Goal: Information Seeking & Learning: Learn about a topic

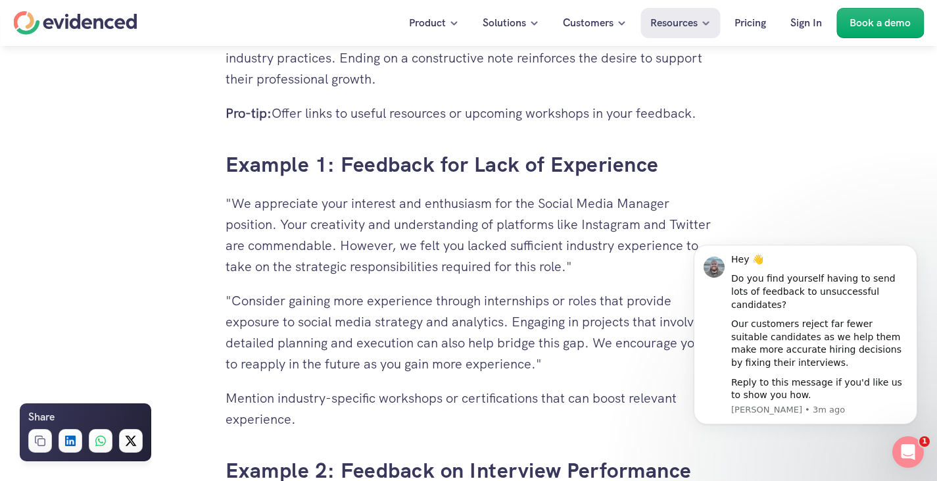
scroll to position [2866, 0]
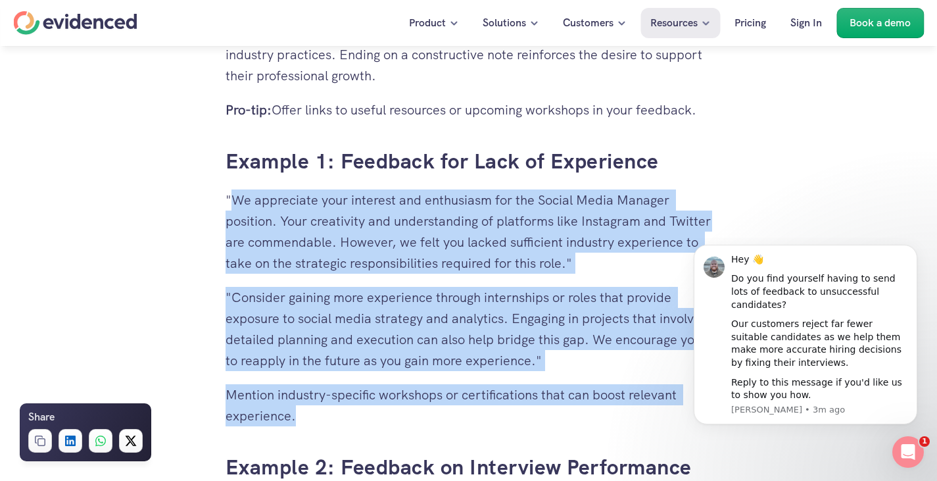
drag, startPoint x: 231, startPoint y: 197, endPoint x: 419, endPoint y: 414, distance: 287.6
copy div "We appreciate your interest and enthusiasm for the Social Media Manager positio…"
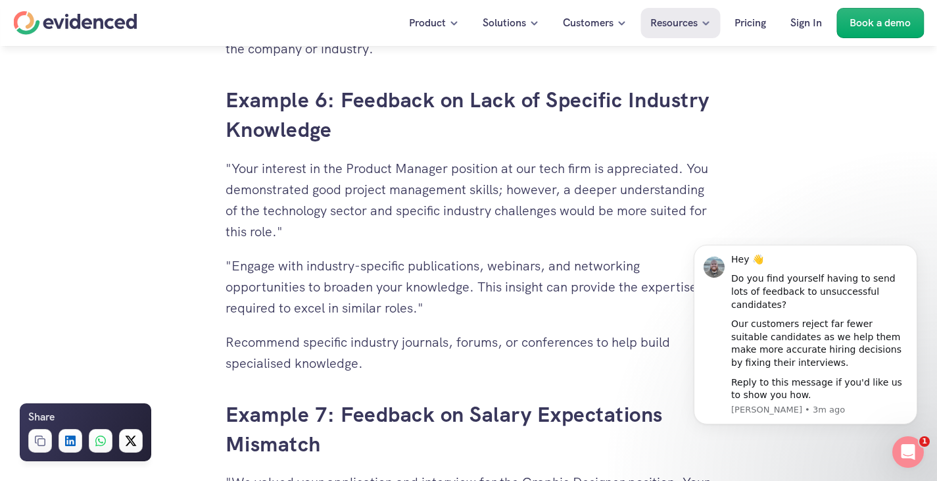
scroll to position [4738, 0]
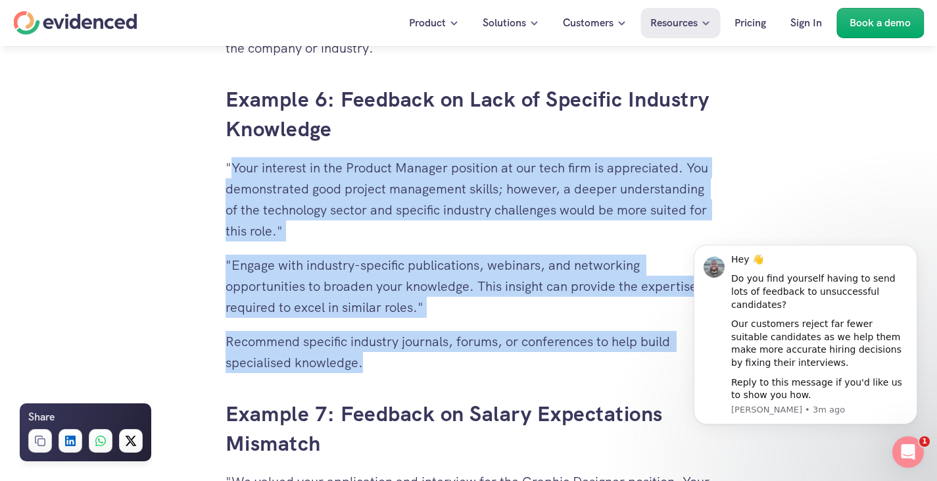
drag, startPoint x: 231, startPoint y: 163, endPoint x: 374, endPoint y: 360, distance: 243.3
copy div "Your interest in the Product Manager position at our tech firm is appreciated. …"
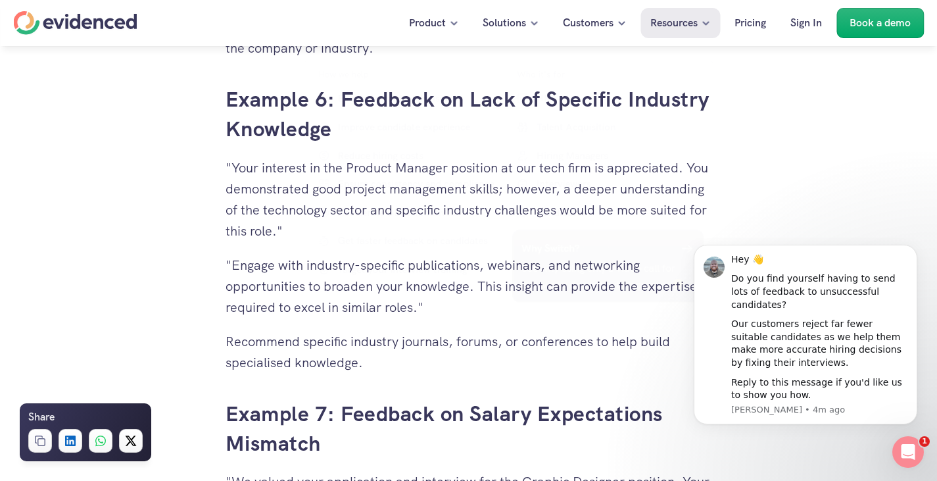
click at [227, 339] on p "Recommend specific industry journals, forums, or conferences to help build spec…" at bounding box center [468, 352] width 486 height 42
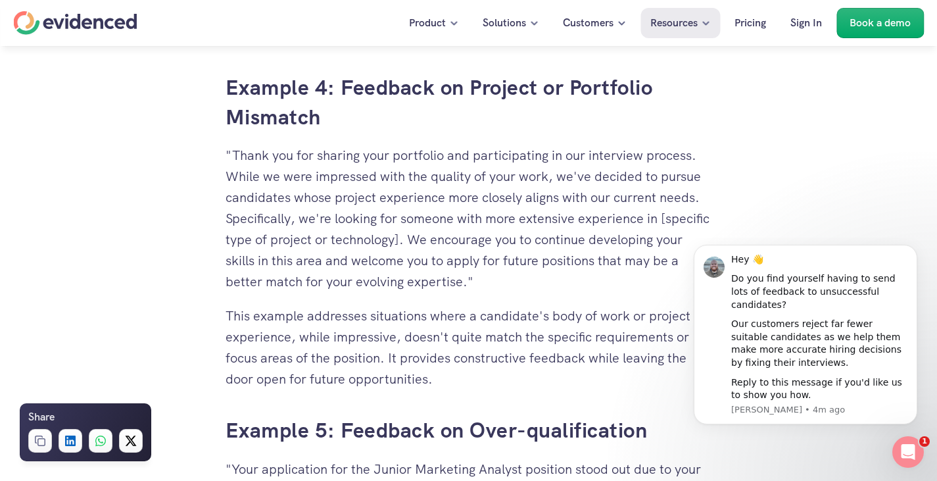
scroll to position [4102, 0]
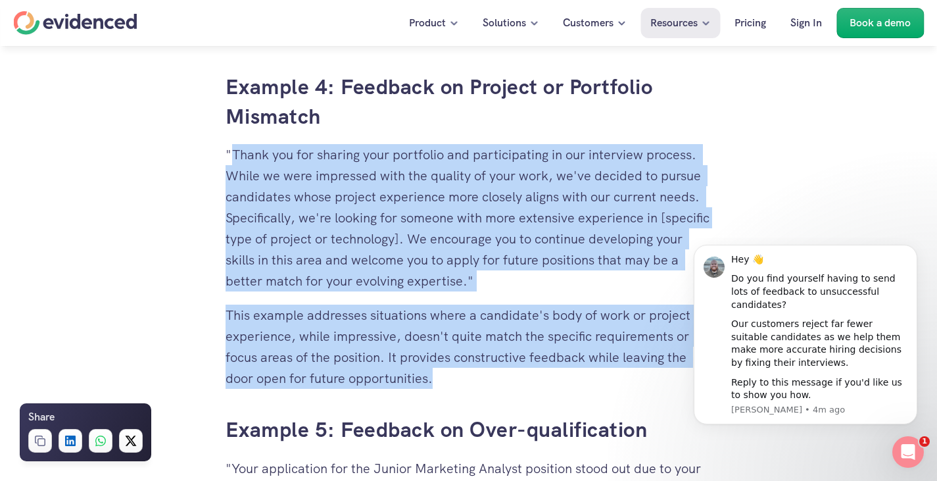
drag, startPoint x: 233, startPoint y: 149, endPoint x: 444, endPoint y: 374, distance: 307.9
copy div "Thank you for sharing your portfolio and participating in our interview process…"
